Goal: Task Accomplishment & Management: Manage account settings

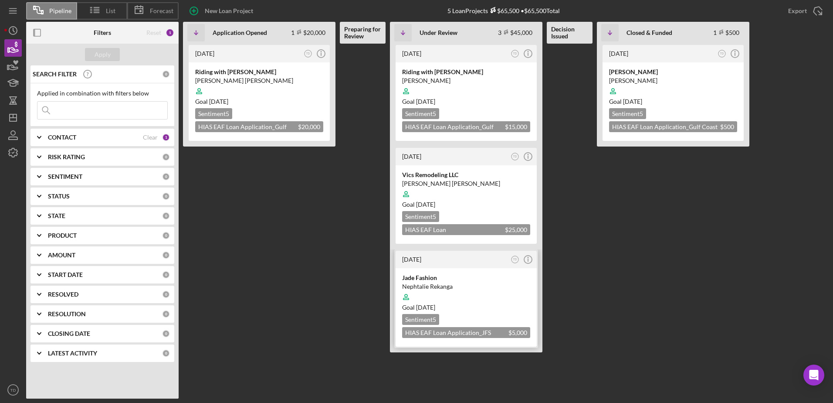
click at [431, 274] on div "Jade Fashion" at bounding box center [466, 277] width 128 height 9
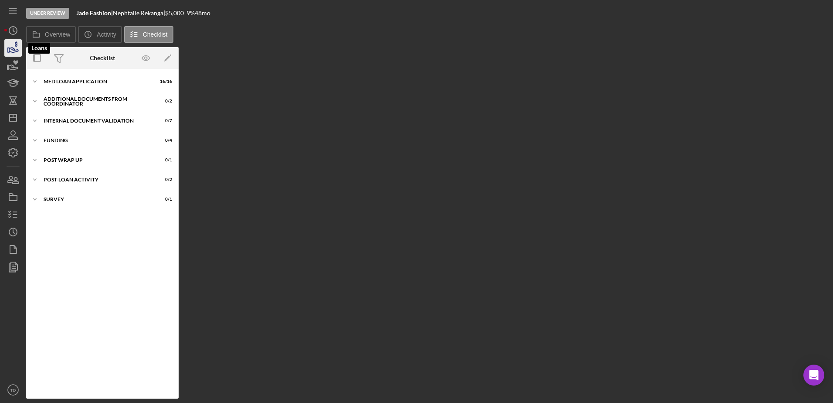
click at [5, 45] on icon "button" at bounding box center [13, 48] width 22 height 22
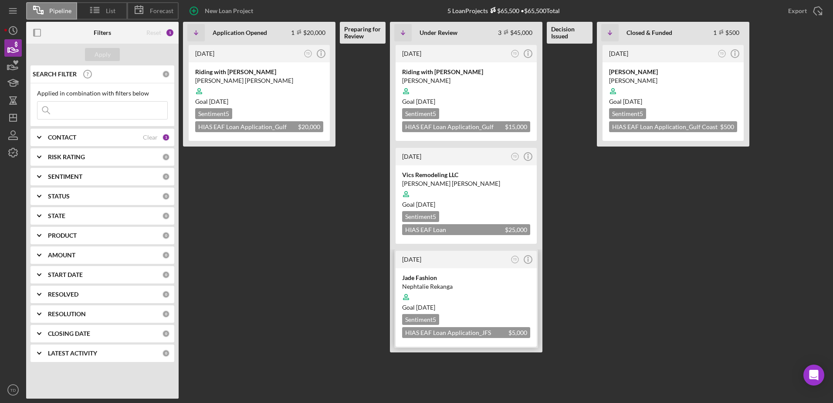
click at [419, 288] on div "Nephtalie Rekanga" at bounding box center [466, 286] width 128 height 9
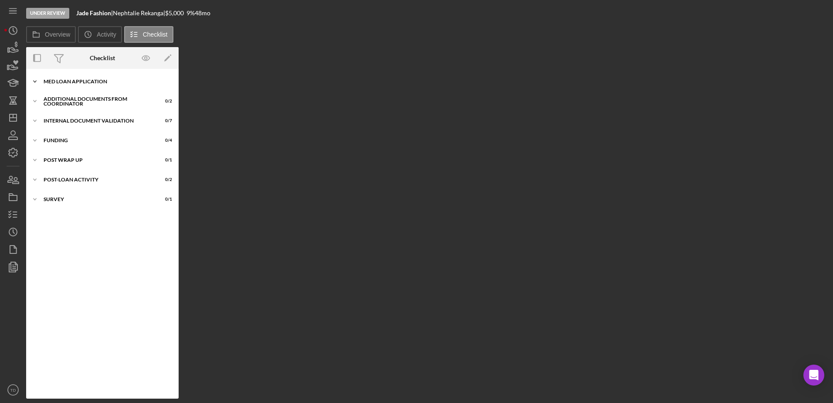
click at [101, 76] on div "Icon/Expander MED Loan Application 16 / 16" at bounding box center [102, 81] width 153 height 17
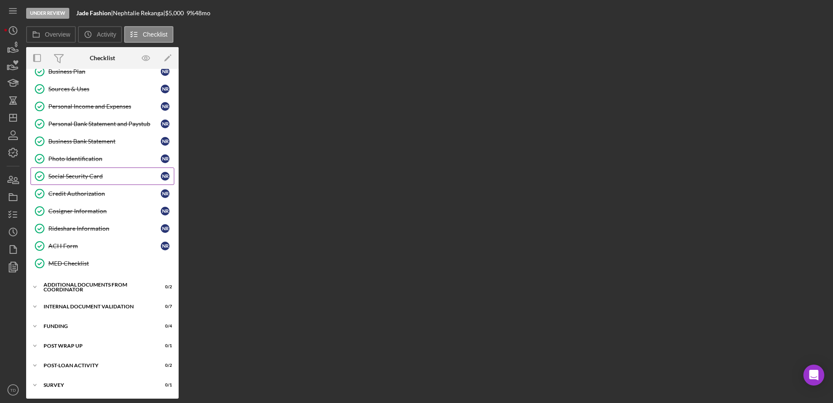
scroll to position [98, 0]
click at [90, 284] on div "Additional Documents from Coordinator" at bounding box center [106, 286] width 124 height 5
click at [87, 343] on div "Icon/Expander Internal Document Validation 0 / 7" at bounding box center [102, 345] width 153 height 17
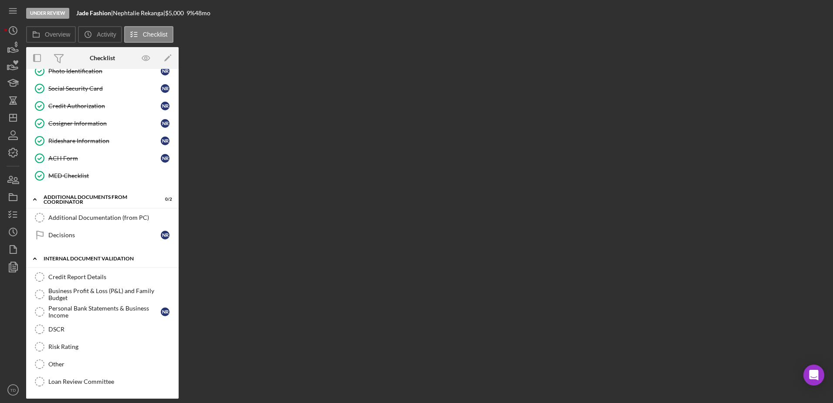
scroll to position [186, 0]
click at [79, 282] on link "Credit Report Details Credit Report Details" at bounding box center [103, 276] width 144 height 17
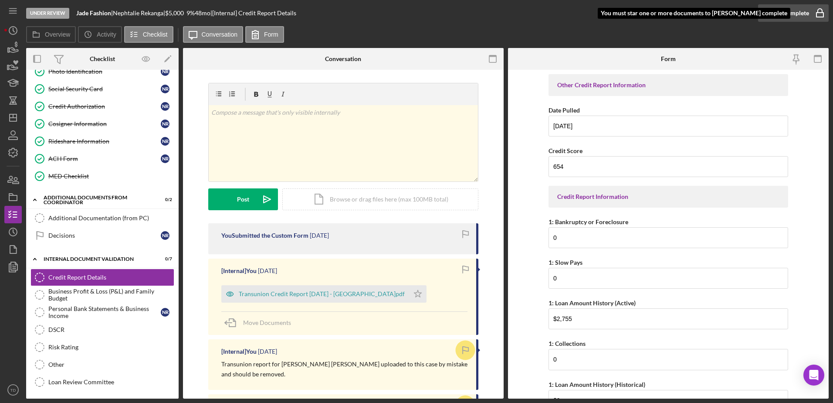
click at [802, 16] on div "Mark Complete" at bounding box center [788, 12] width 42 height 17
click at [794, 8] on div "Mark Complete" at bounding box center [788, 12] width 42 height 17
click at [409, 295] on icon "Icon/Star" at bounding box center [417, 293] width 17 height 17
click at [808, 16] on div "Mark Complete" at bounding box center [788, 12] width 42 height 17
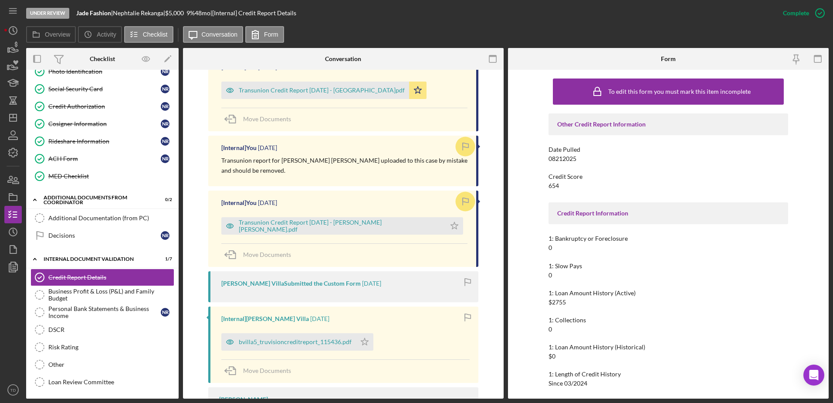
scroll to position [354, 0]
click at [104, 296] on div "Business Profit & Loss (P&L) and Family Budget" at bounding box center [111, 295] width 126 height 14
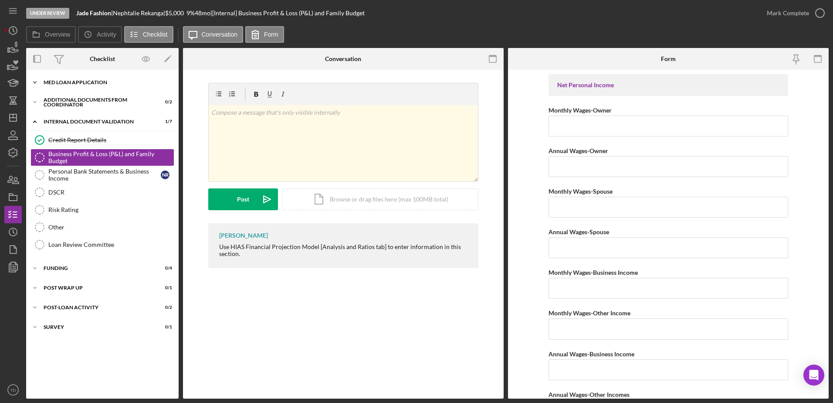
click at [68, 76] on div "Icon/Expander MED Loan Application 16 / 16" at bounding box center [102, 82] width 153 height 17
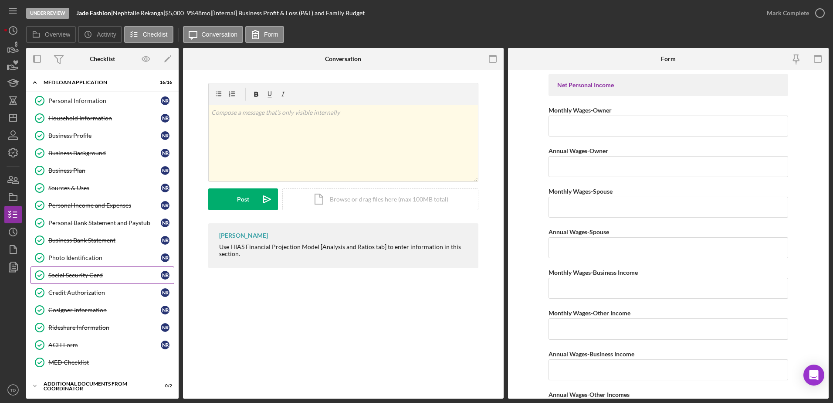
scroll to position [25, 0]
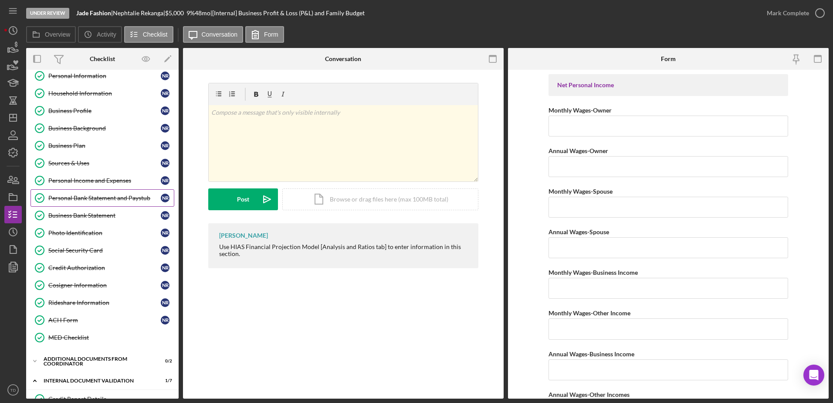
click at [88, 200] on div "Personal Bank Statement and Paystub" at bounding box center [104, 197] width 112 height 7
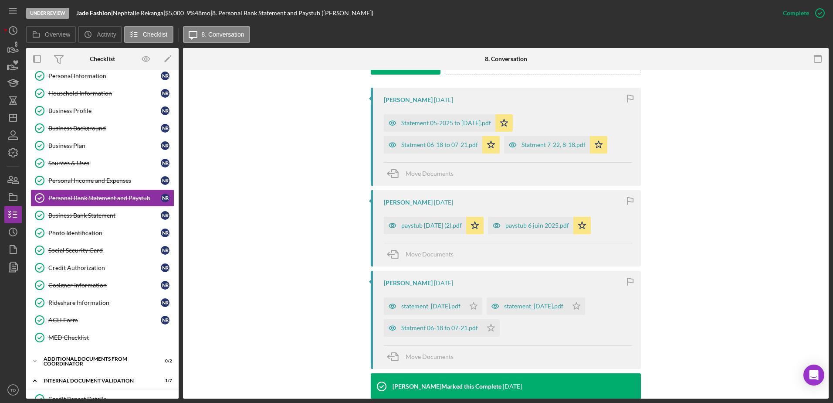
scroll to position [272, 0]
click at [468, 124] on div "Statement 05-2025 to [DATE].pdf" at bounding box center [446, 123] width 90 height 7
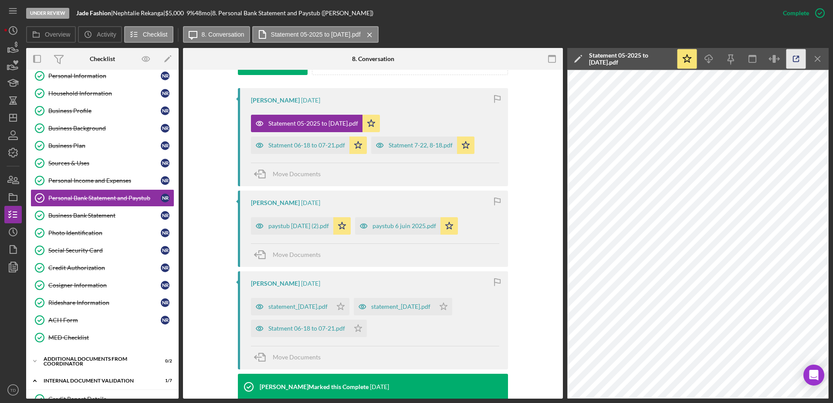
click at [795, 61] on icon "button" at bounding box center [797, 59] width 20 height 20
click at [310, 140] on div "Statment 06-18 to 07-21.pdf" at bounding box center [300, 144] width 99 height 17
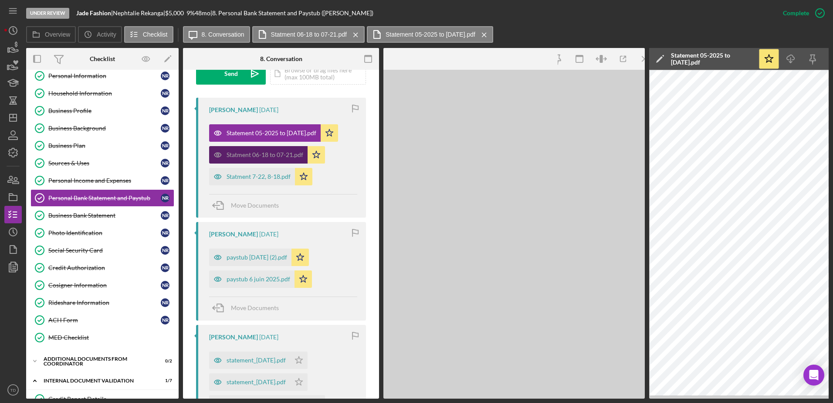
scroll to position [282, 0]
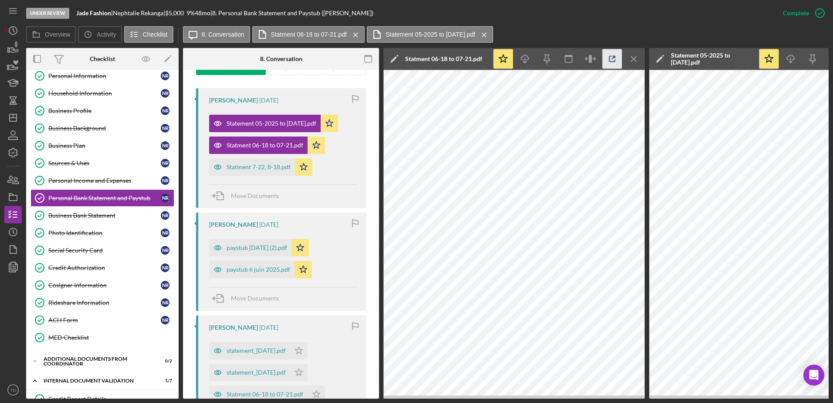
click at [610, 58] on icon "button" at bounding box center [613, 59] width 20 height 20
click at [627, 57] on icon "Icon/Menu Close" at bounding box center [635, 59] width 20 height 20
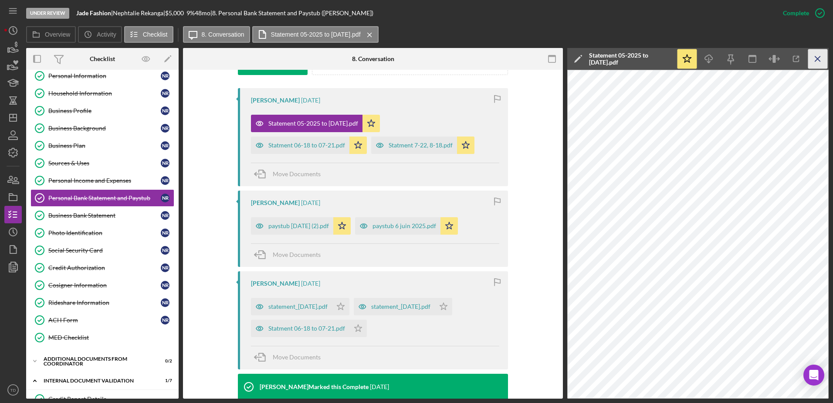
click at [817, 64] on icon "Icon/Menu Close" at bounding box center [819, 59] width 20 height 20
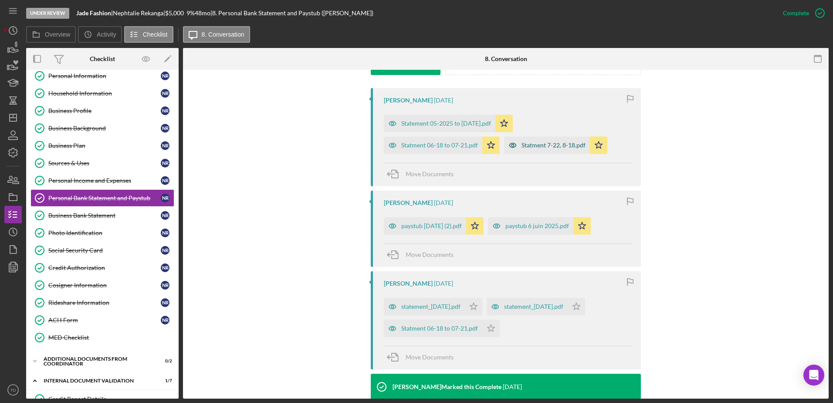
click at [538, 146] on div "Statment 7-22, 8-18.pdf" at bounding box center [554, 145] width 64 height 7
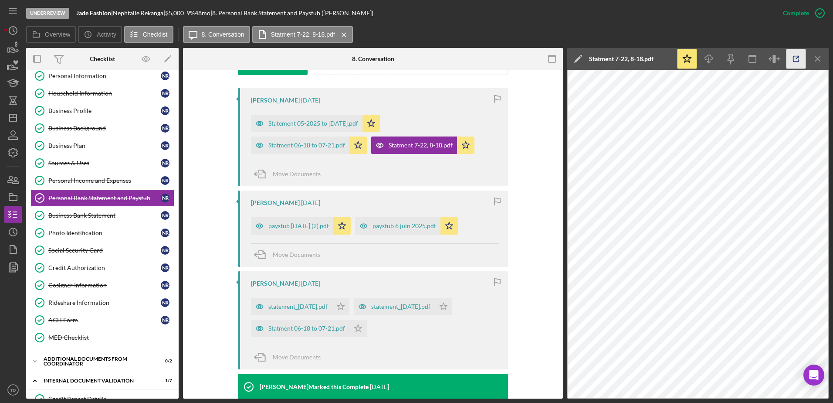
click at [795, 52] on icon "button" at bounding box center [797, 59] width 20 height 20
click at [314, 222] on div "paystub 23 may 2025 (2).pdf" at bounding box center [298, 225] width 61 height 7
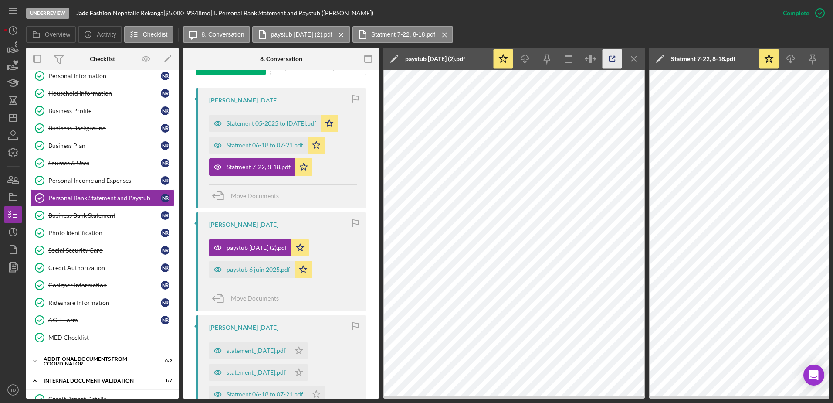
click at [612, 59] on icon "button" at bounding box center [613, 59] width 20 height 20
click at [276, 272] on div "paystub 6 juin 2025.pdf" at bounding box center [259, 269] width 64 height 7
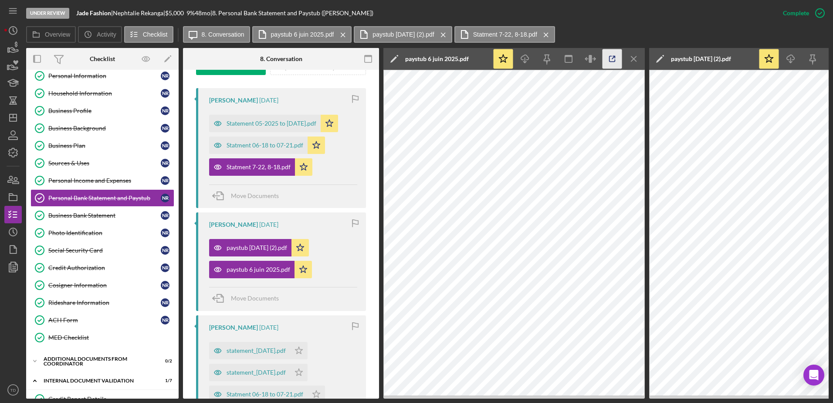
click at [613, 63] on icon "button" at bounding box center [613, 59] width 20 height 20
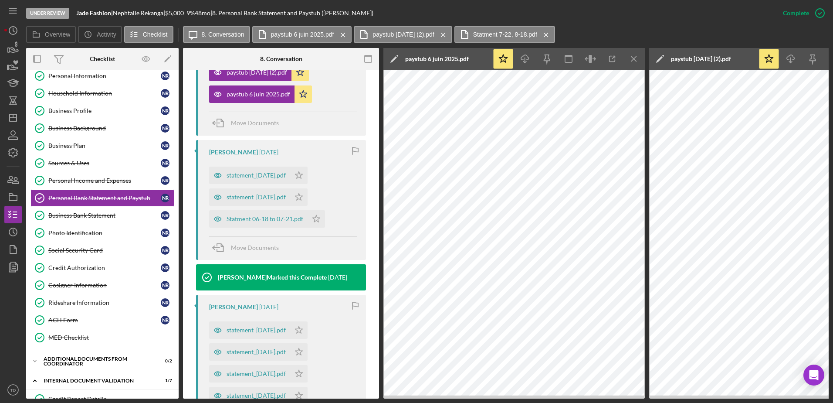
scroll to position [456, 0]
click at [280, 197] on div "statement_2025-05-20.pdf" at bounding box center [256, 197] width 59 height 7
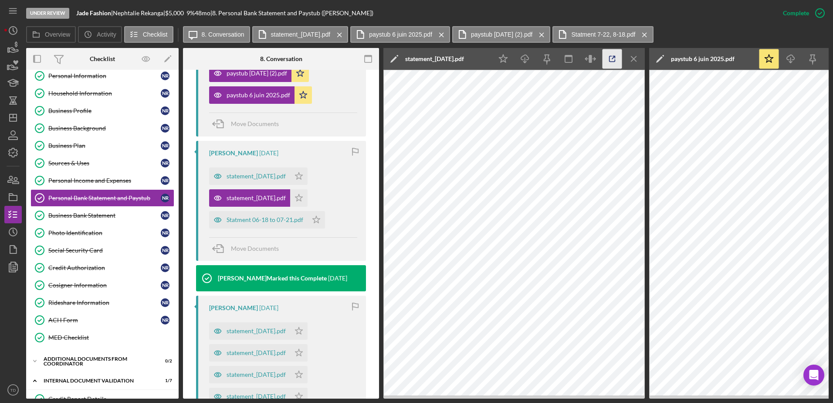
click at [615, 60] on icon "button" at bounding box center [613, 59] width 6 height 6
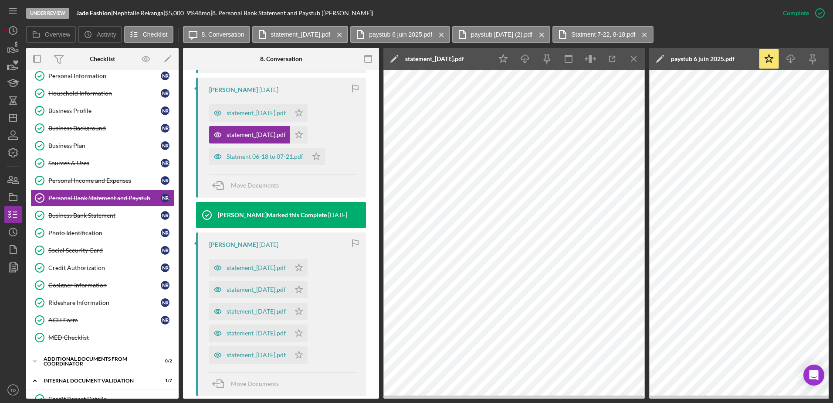
scroll to position [522, 0]
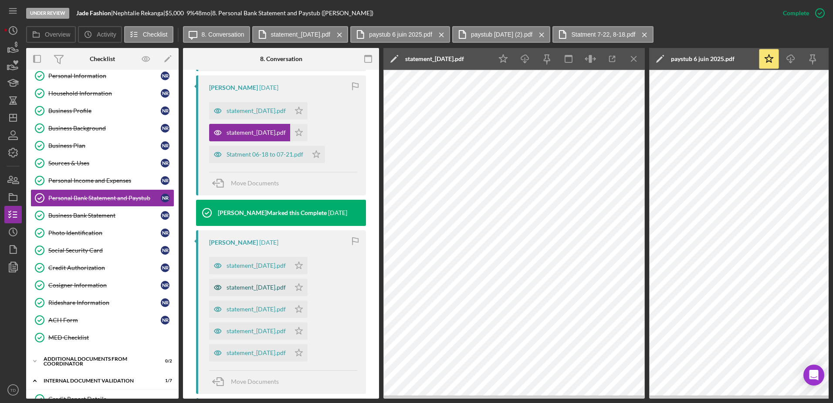
click at [290, 292] on div "statement_2025-04-08.pdf" at bounding box center [249, 287] width 81 height 17
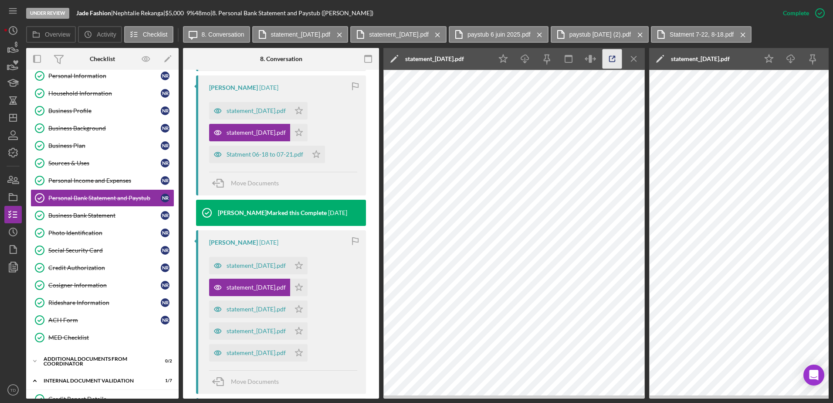
click at [611, 56] on icon "button" at bounding box center [613, 59] width 6 height 6
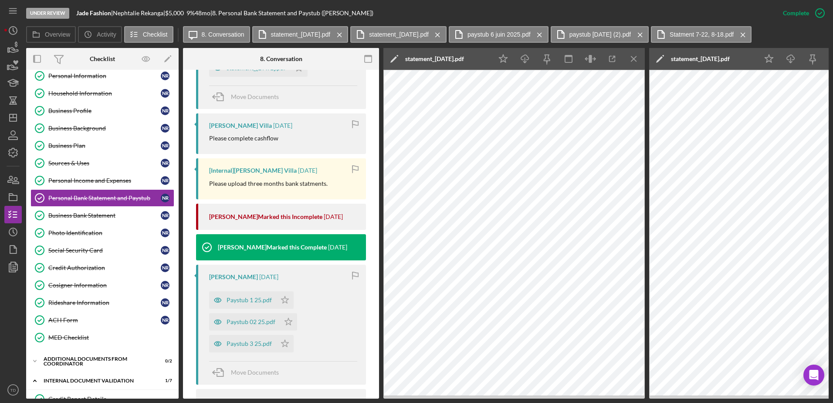
scroll to position [807, 0]
click at [254, 304] on div "Paystub 1 25.pdf" at bounding box center [242, 299] width 67 height 17
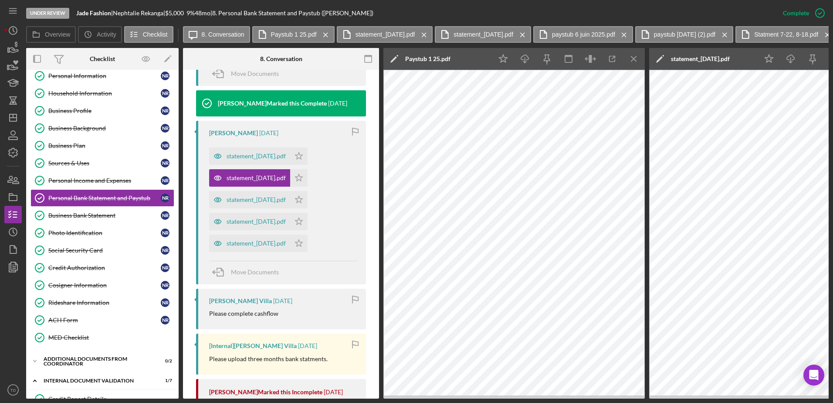
scroll to position [631, 0]
click at [257, 204] on div "statement_2025-01-23.pdf" at bounding box center [249, 199] width 81 height 17
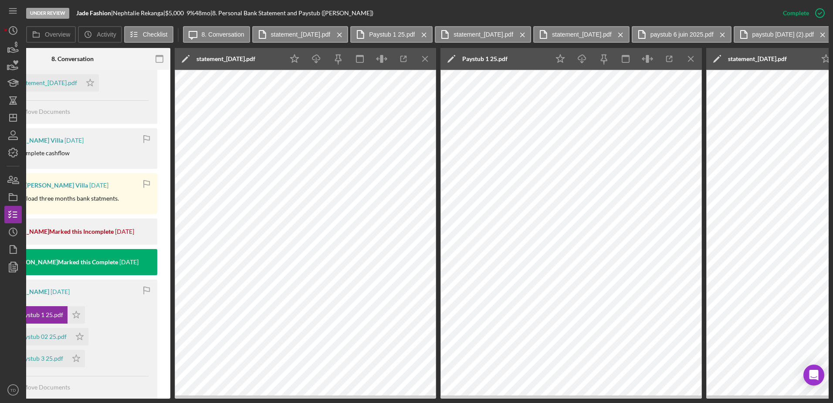
scroll to position [0, 209]
click at [424, 54] on icon "Icon/Menu Close" at bounding box center [426, 59] width 20 height 20
click at [428, 58] on icon "Icon/Menu Close" at bounding box center [426, 59] width 20 height 20
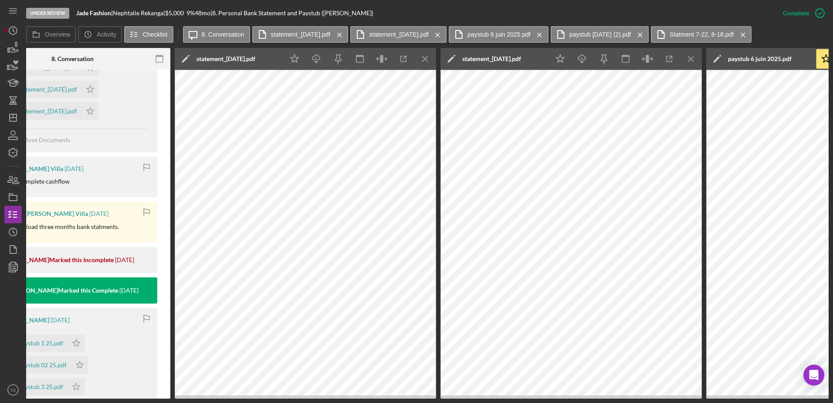
scroll to position [0, 0]
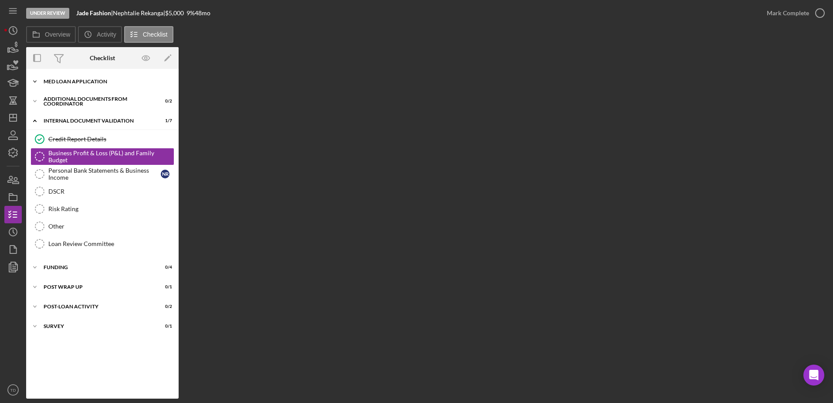
click at [58, 87] on div "Icon/Expander MED Loan Application 16 / 16" at bounding box center [102, 81] width 153 height 17
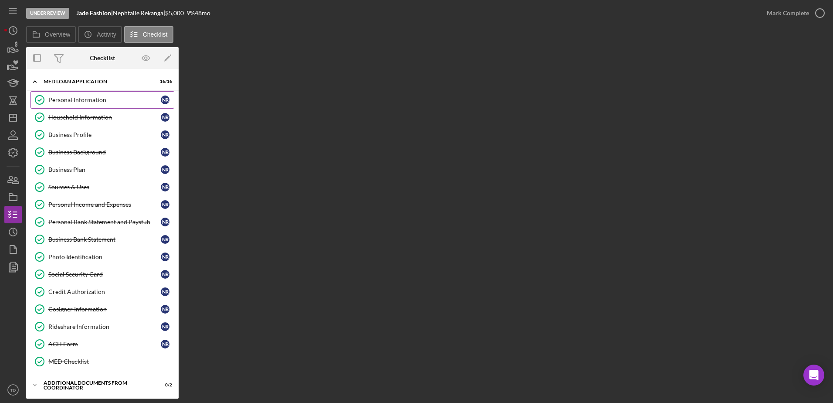
click at [65, 105] on link "Personal Information Personal Information N R" at bounding box center [103, 99] width 144 height 17
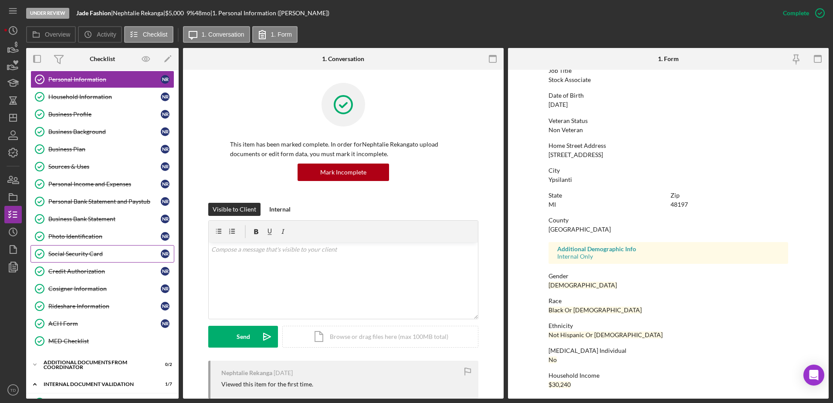
scroll to position [21, 0]
click at [89, 189] on link "Personal Income and Expenses Personal Income and Expenses N R" at bounding box center [103, 184] width 144 height 17
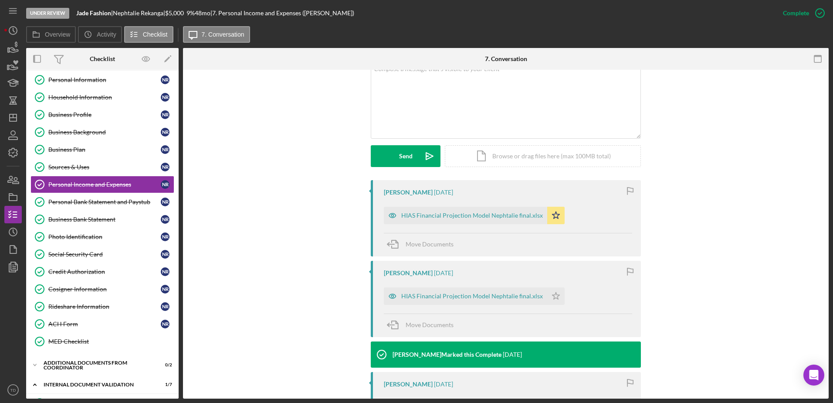
scroll to position [180, 0]
click at [499, 218] on div "HIAS Financial Projection Model Nephtalie final.xlsx" at bounding box center [472, 215] width 142 height 7
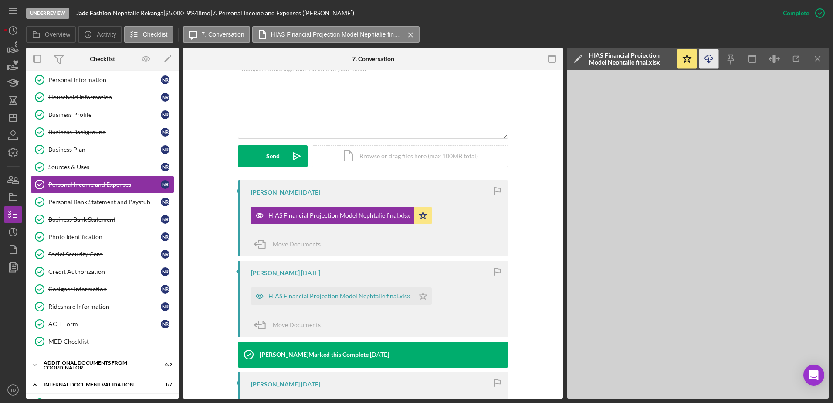
click at [707, 58] on icon "Icon/Download" at bounding box center [710, 59] width 20 height 20
